Goal: Download file/media

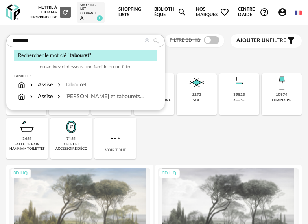
type input "********"
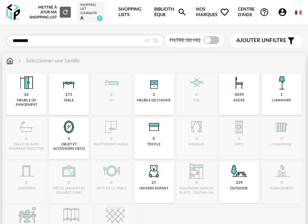
click at [5, 64] on div "Sélectionner une famille Close icon 26 meuble de rangement 271 table 0 lit 3 me…" at bounding box center [154, 152] width 304 height 198
click at [7, 62] on img at bounding box center [9, 61] width 7 height 8
click at [155, 176] on img at bounding box center [153, 171] width 19 height 19
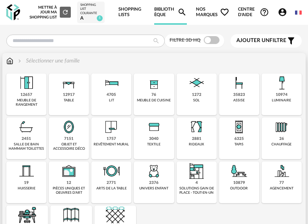
click at [153, 175] on img at bounding box center [153, 171] width 19 height 19
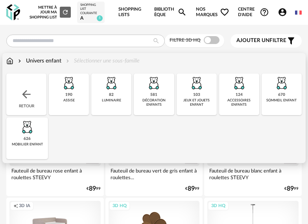
click at [74, 87] on img at bounding box center [68, 83] width 19 height 19
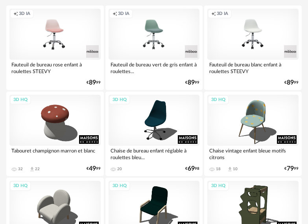
scroll to position [93, 0]
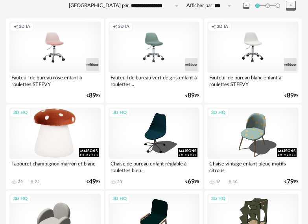
click at [72, 149] on div "3D HQ" at bounding box center [54, 133] width 91 height 51
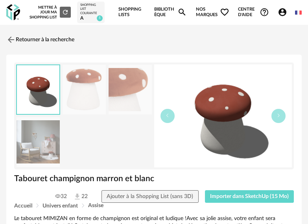
click at [219, 190] on div "Tabouret champignon marron et blanc" at bounding box center [154, 182] width 288 height 17
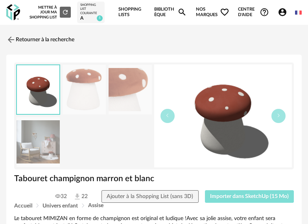
click at [220, 194] on span "Importer dans SketchUp (15 Mo)" at bounding box center [249, 197] width 79 height 6
